Goal: Use online tool/utility

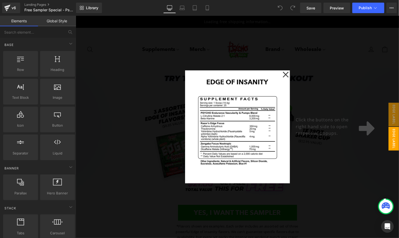
click at [283, 73] on icon at bounding box center [286, 74] width 6 height 26
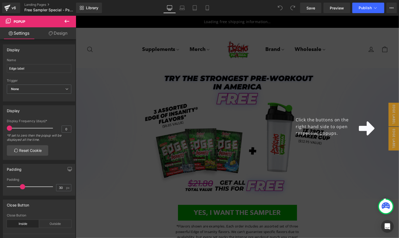
click at [65, 21] on icon at bounding box center [67, 21] width 6 height 6
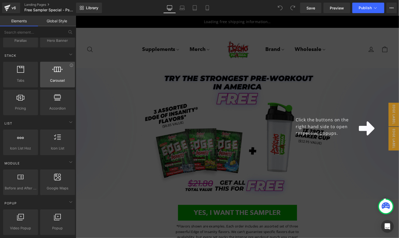
scroll to position [157, 0]
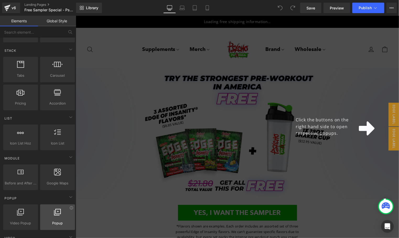
click at [54, 211] on icon at bounding box center [57, 211] width 7 height 7
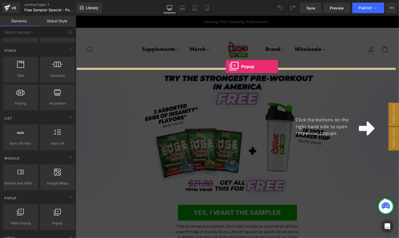
drag, startPoint x: 102, startPoint y: 189, endPoint x: 226, endPoint y: 66, distance: 174.6
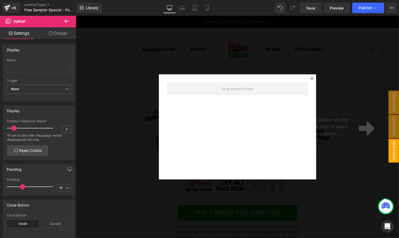
click at [69, 18] on icon at bounding box center [67, 21] width 6 height 6
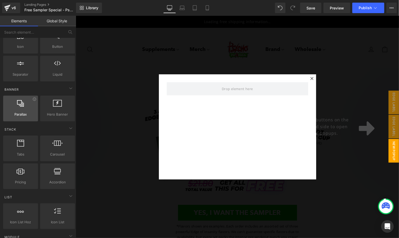
scroll to position [0, 0]
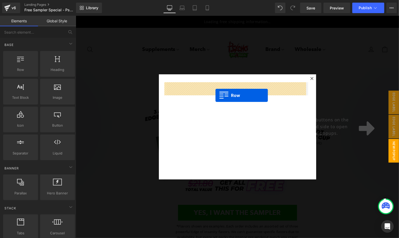
drag, startPoint x: 92, startPoint y: 82, endPoint x: 215, endPoint y: 95, distance: 123.7
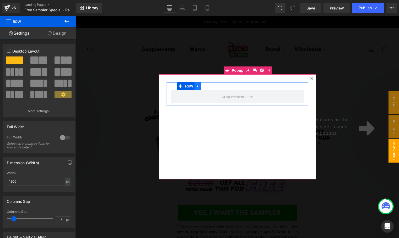
click at [196, 85] on icon at bounding box center [198, 86] width 4 height 4
click at [201, 87] on link at bounding box center [204, 86] width 7 height 8
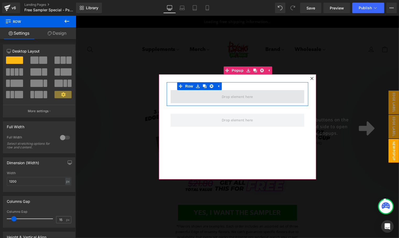
click at [205, 95] on span at bounding box center [238, 96] width 134 height 13
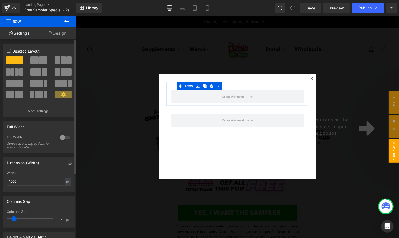
click at [56, 74] on span at bounding box center [57, 71] width 5 height 7
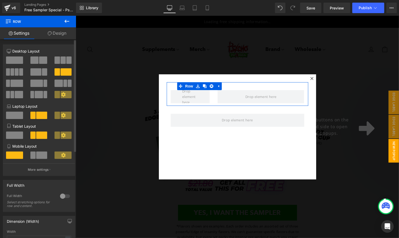
click at [35, 61] on span at bounding box center [34, 59] width 8 height 7
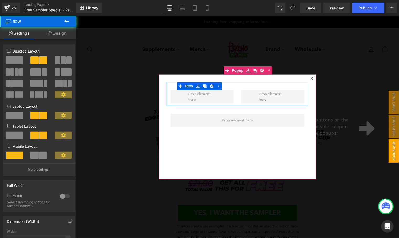
click at [237, 96] on div at bounding box center [272, 96] width 71 height 13
